Goal: Feedback & Contribution: Contribute content

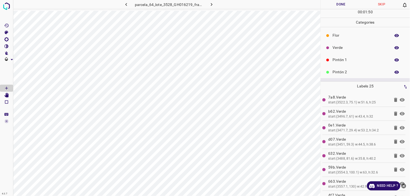
scroll to position [17, 0]
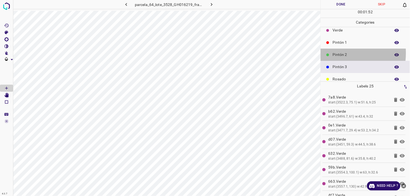
click at [334, 53] on p "Pintón 2" at bounding box center [360, 55] width 55 height 6
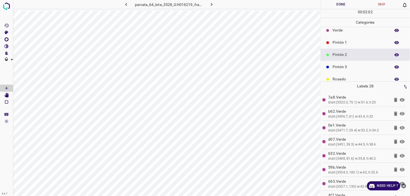
click at [355, 70] on div "Pintón 3" at bounding box center [365, 67] width 89 height 12
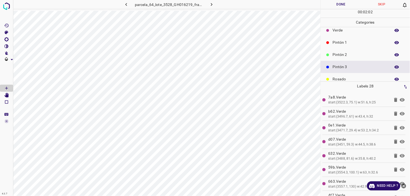
drag, startPoint x: 342, startPoint y: 55, endPoint x: 335, endPoint y: 55, distance: 7.6
click at [342, 55] on p "Pintón 2" at bounding box center [360, 55] width 55 height 6
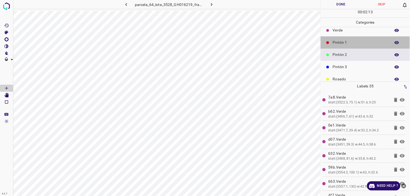
click at [371, 45] on div "Pintón 1" at bounding box center [365, 42] width 89 height 12
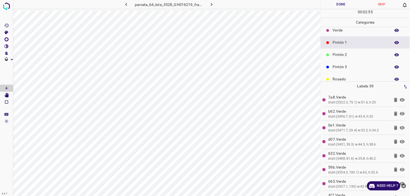
click at [358, 52] on p "Pintón 2" at bounding box center [360, 55] width 55 height 6
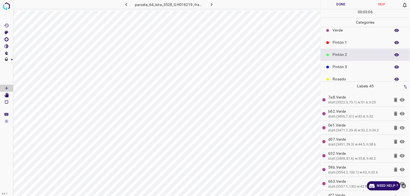
click at [354, 45] on p "Pintón 1" at bounding box center [360, 43] width 55 height 6
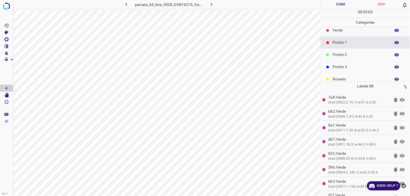
click at [340, 53] on p "Pintón 2" at bounding box center [360, 55] width 55 height 6
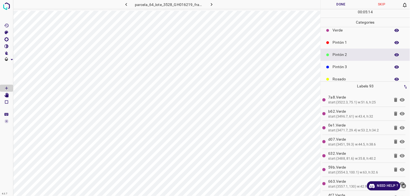
click at [335, 67] on p "Pintón 3" at bounding box center [360, 67] width 55 height 6
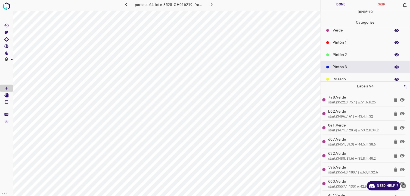
click at [361, 38] on div "Pintón 1" at bounding box center [365, 42] width 89 height 12
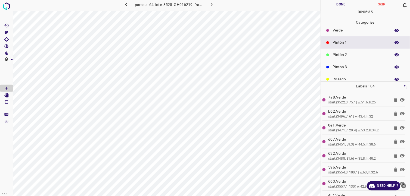
click at [327, 68] on icon at bounding box center [327, 66] width 3 height 3
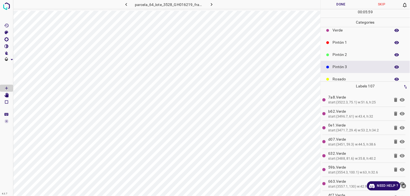
click at [349, 55] on p "Pintón 2" at bounding box center [360, 55] width 55 height 6
